Goal: Find specific page/section: Find specific page/section

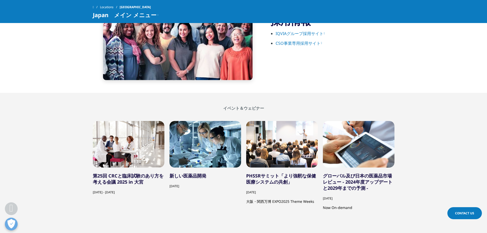
scroll to position [843, 0]
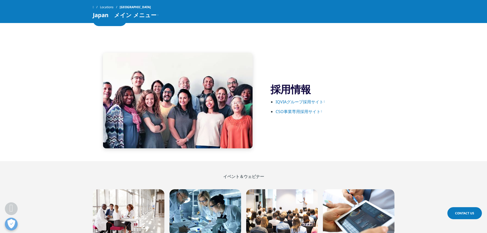
click at [313, 100] on link "IQVIAグループ採用サイト" at bounding box center [299, 102] width 49 height 6
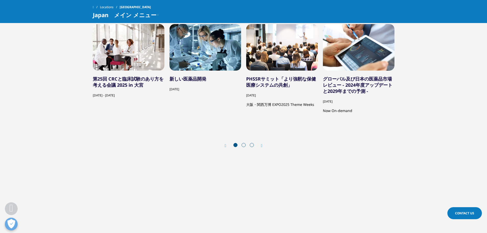
scroll to position [1073, 0]
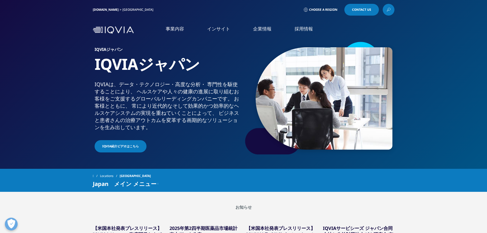
click at [22, 79] on link "CSO" at bounding box center [99, 76] width 155 height 6
